Goal: Find specific page/section: Find specific page/section

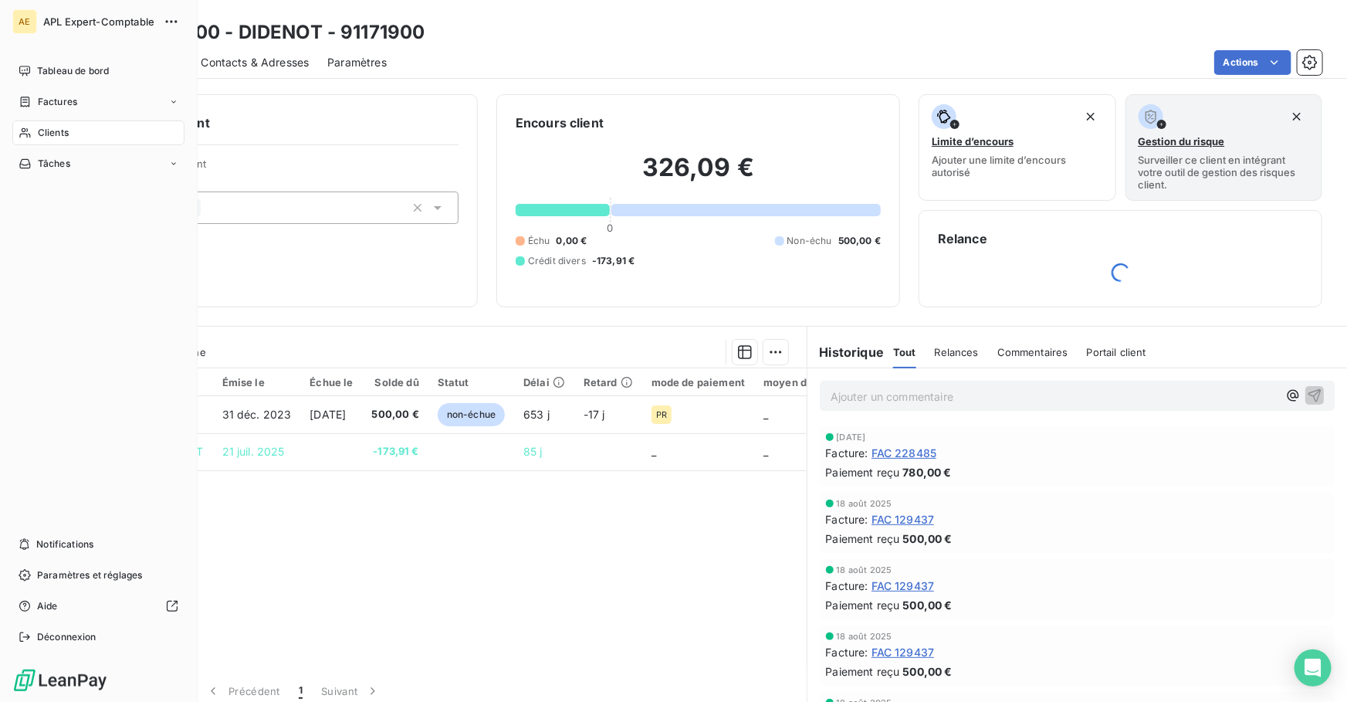
click at [46, 129] on span "Clients" at bounding box center [53, 133] width 31 height 14
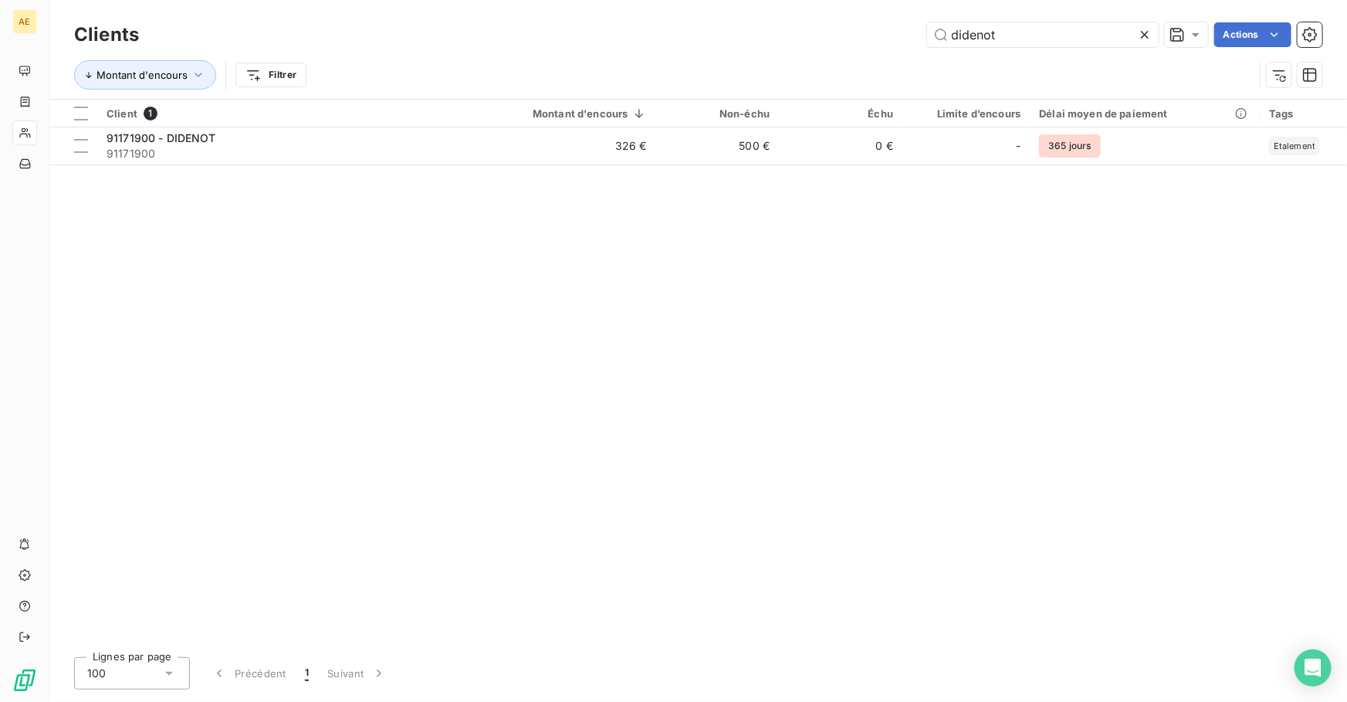
drag, startPoint x: 1020, startPoint y: 39, endPoint x: 664, endPoint y: 39, distance: 356.0
click at [664, 39] on div "didenot Actions" at bounding box center [740, 34] width 1165 height 25
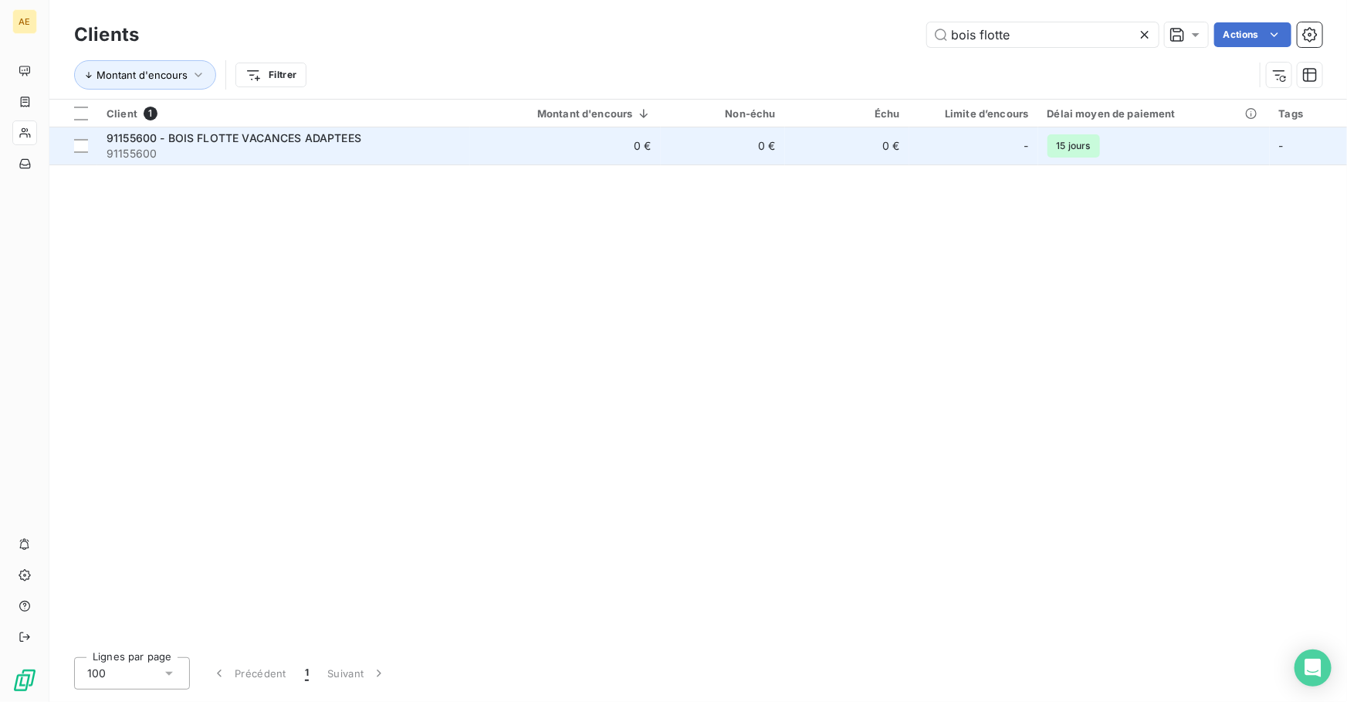
type input "bois flotte"
click at [137, 149] on span "91155600" at bounding box center [284, 153] width 354 height 15
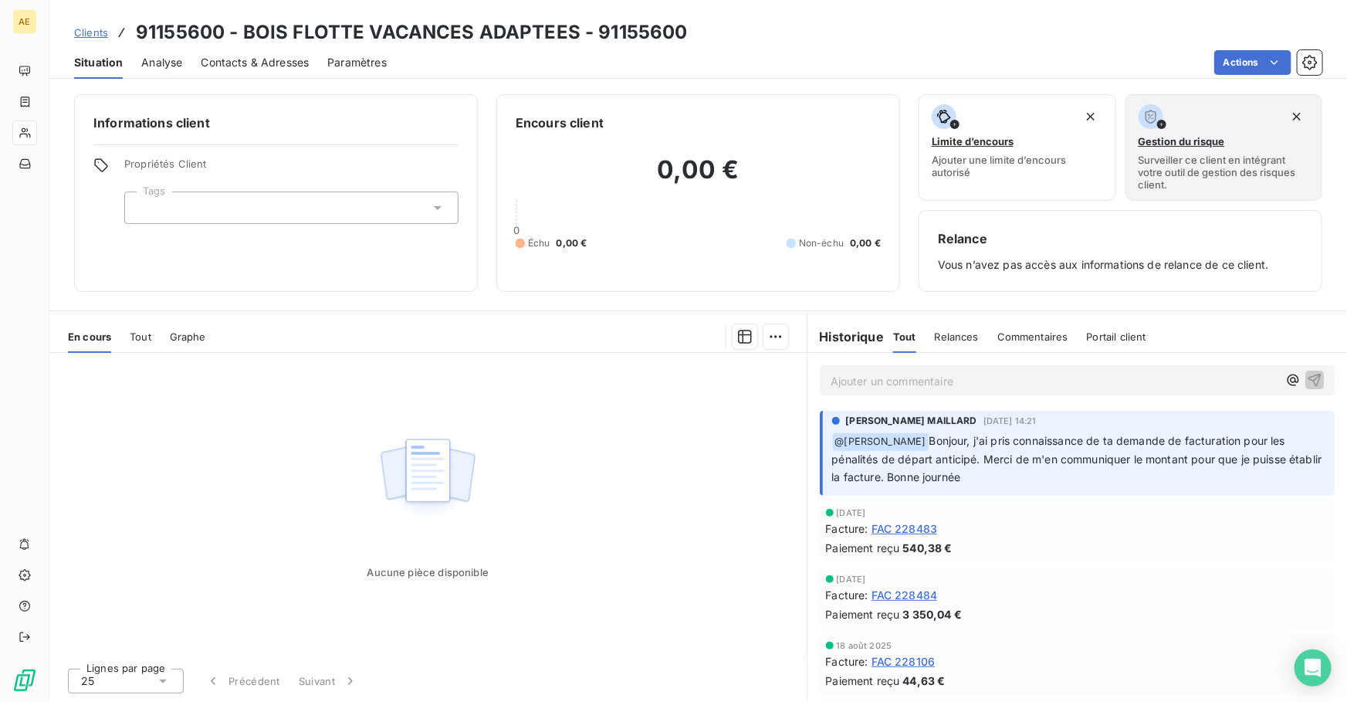
click at [147, 332] on span "Tout" at bounding box center [141, 336] width 22 height 12
